Goal: Transaction & Acquisition: Purchase product/service

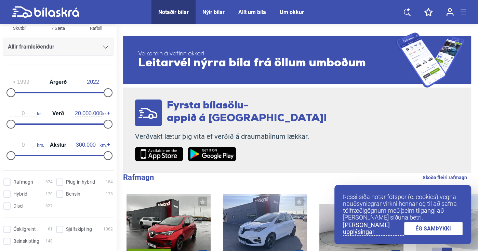
scroll to position [82, 0]
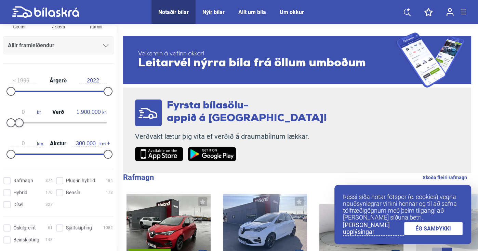
type input "2.000.000"
drag, startPoint x: 105, startPoint y: 123, endPoint x: 19, endPoint y: 120, distance: 85.5
click at [19, 120] on div at bounding box center [20, 122] width 9 height 9
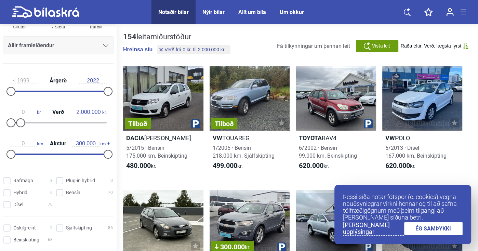
click at [442, 230] on link "ÉG SAMÞYKKI" at bounding box center [433, 228] width 59 height 13
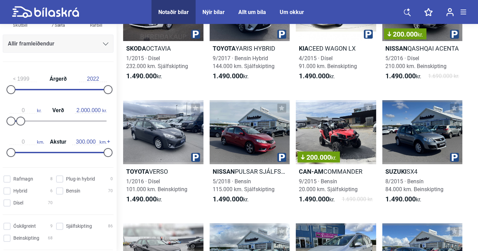
scroll to position [2200, 0]
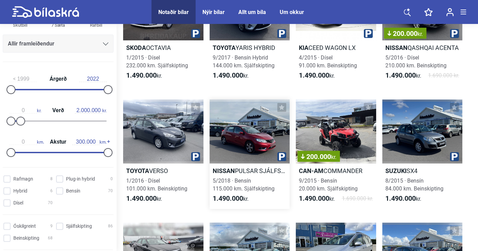
click at [242, 131] on div at bounding box center [249, 131] width 80 height 64
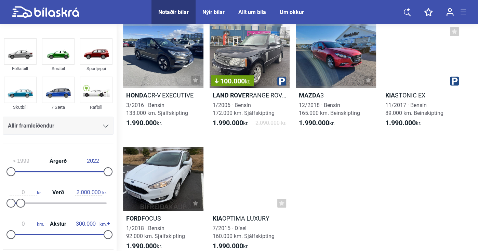
scroll to position [4618, 0]
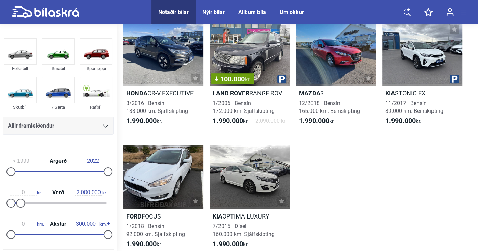
type input "20.000.000"
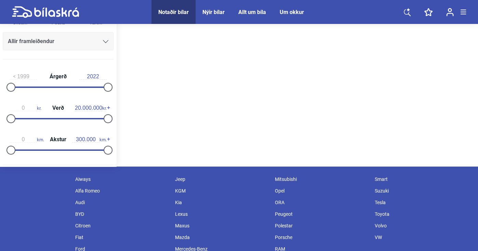
scroll to position [1, 0]
